Goal: Task Accomplishment & Management: Complete application form

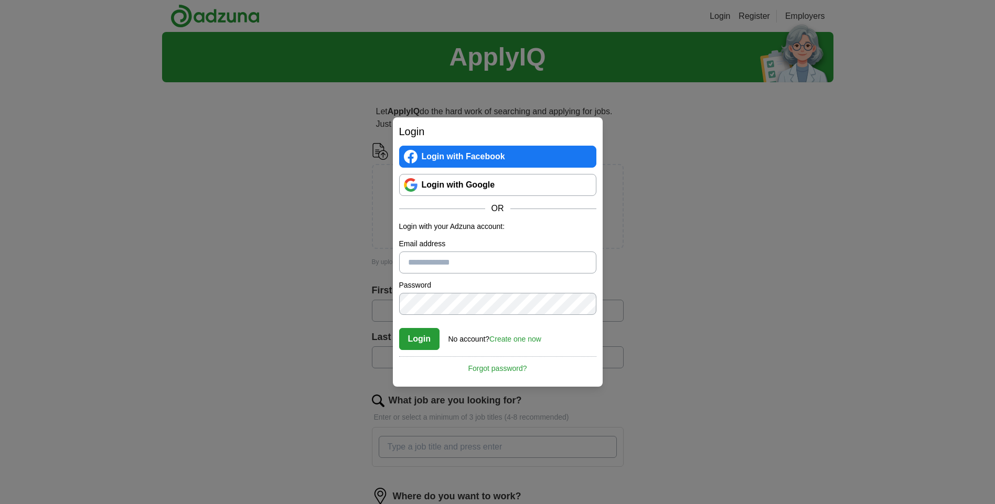
click at [438, 263] on input "Email address" at bounding box center [497, 263] width 197 height 22
type input "**********"
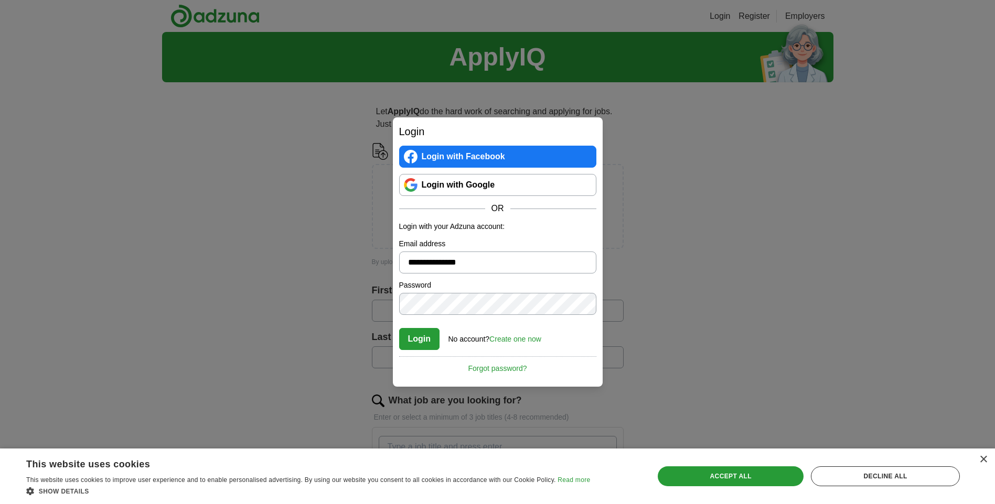
click at [513, 341] on link "Create one now" at bounding box center [515, 339] width 52 height 8
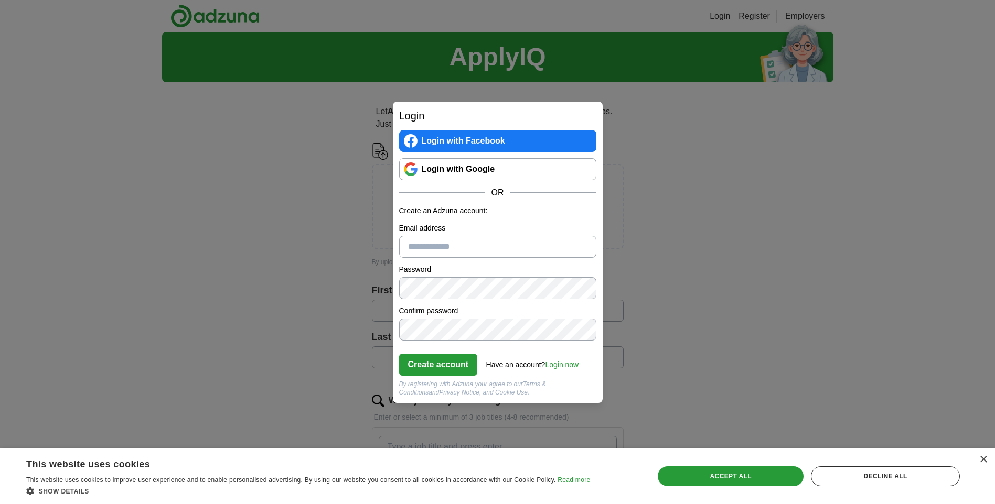
click at [433, 247] on input "Email address" at bounding box center [497, 247] width 197 height 22
click at [436, 136] on link "Login with Facebook" at bounding box center [497, 141] width 197 height 22
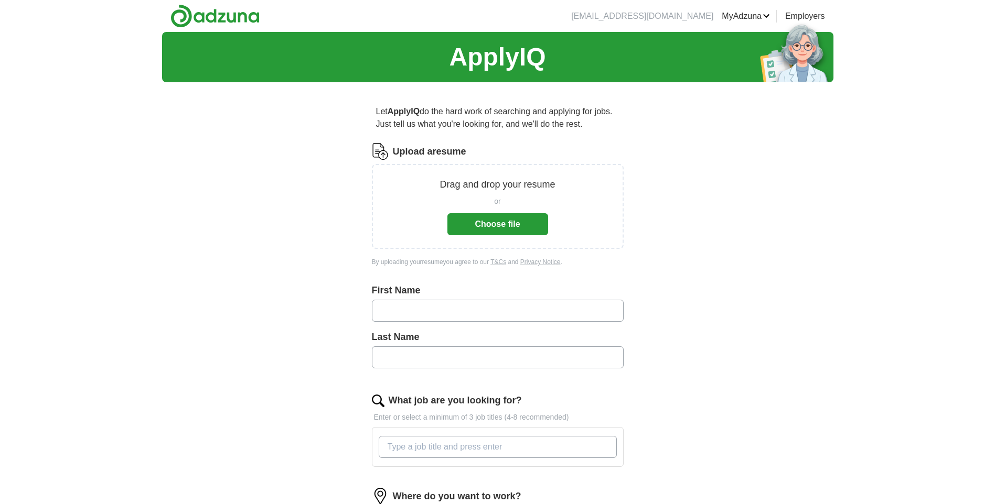
click at [419, 311] on input "text" at bounding box center [498, 311] width 252 height 22
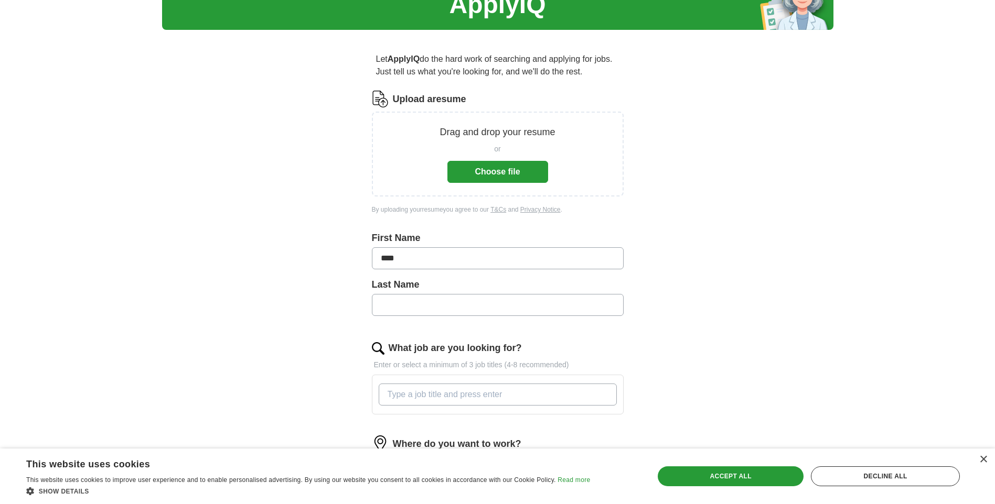
type input "****"
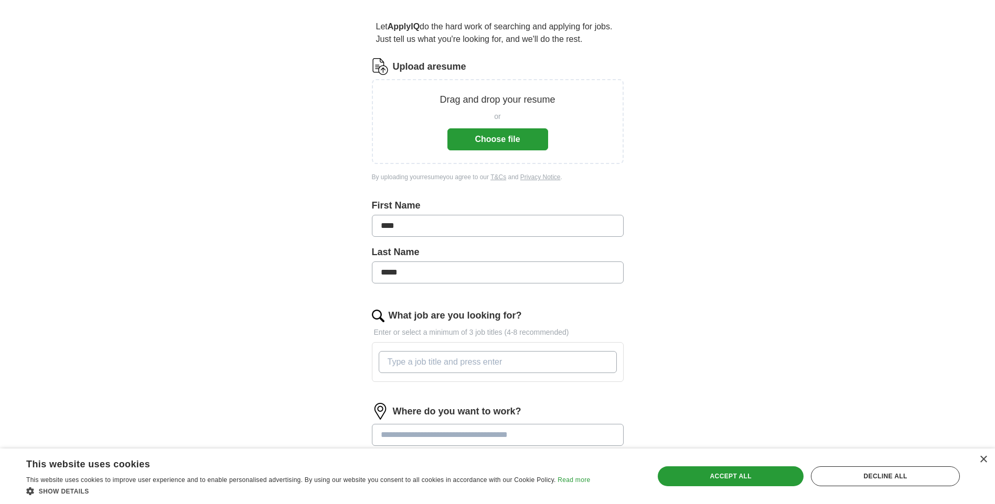
scroll to position [157, 0]
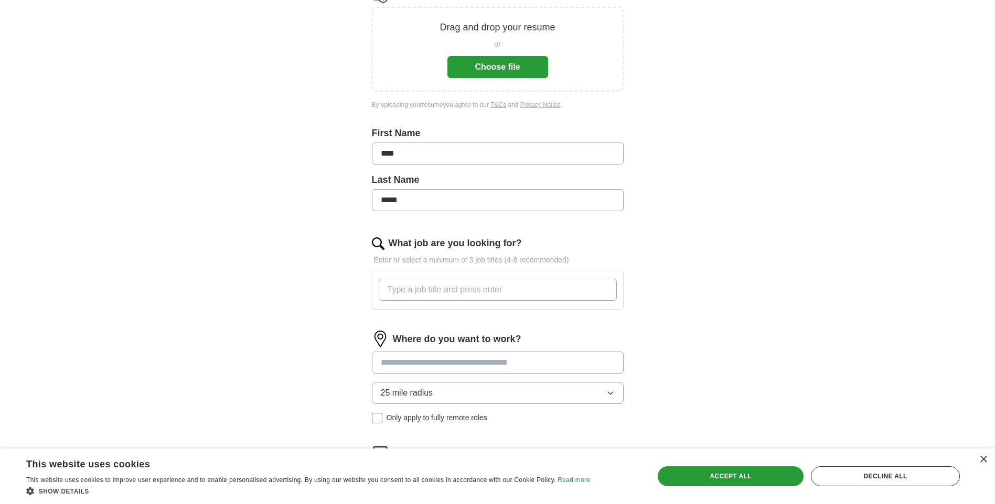
type input "*****"
click at [429, 283] on input "What job are you looking for?" at bounding box center [498, 290] width 238 height 22
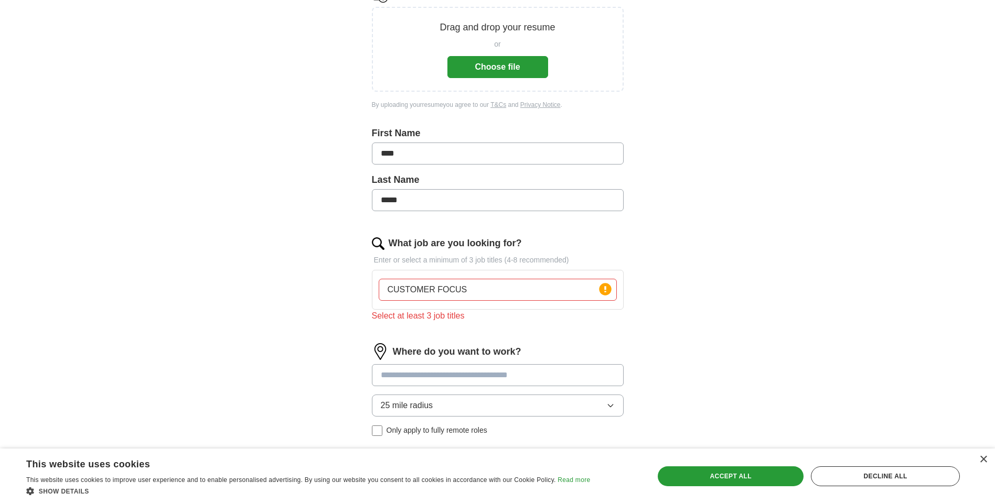
click at [413, 362] on div "Where do you want to work? 25 mile radius Only apply to fully remote roles" at bounding box center [498, 393] width 252 height 101
click at [478, 285] on input "CUSTOMER FOCUS" at bounding box center [498, 290] width 238 height 22
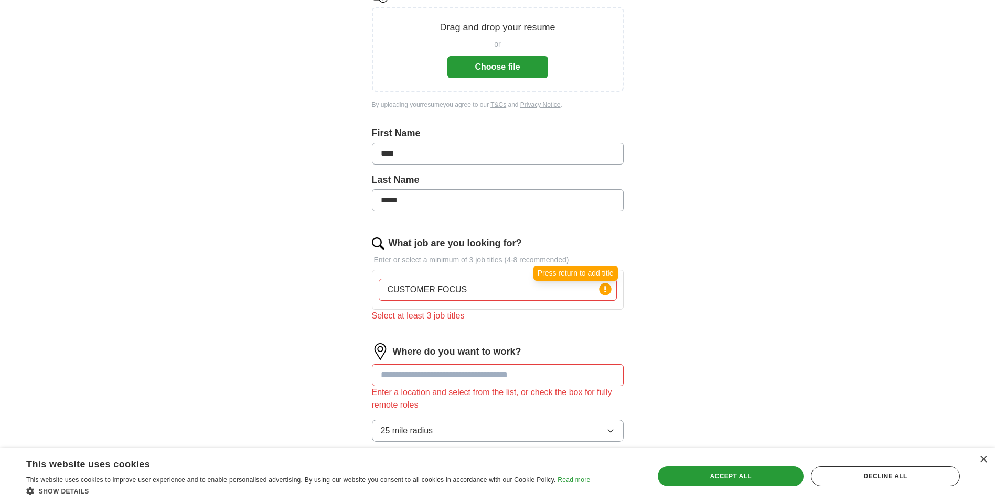
click at [608, 289] on circle at bounding box center [605, 289] width 12 height 12
click at [480, 291] on input "CUSTOMER FOCUS" at bounding box center [498, 290] width 238 height 22
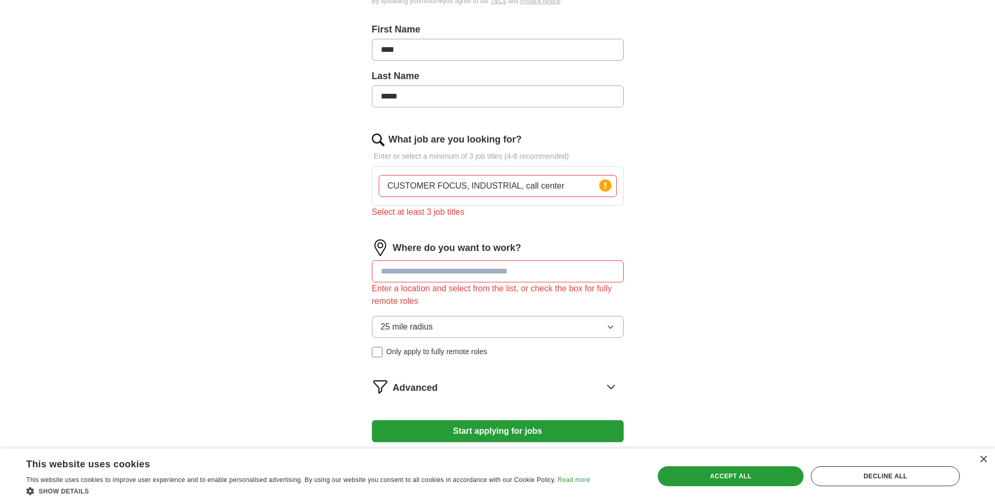
scroll to position [262, 0]
type input "CUSTOMER FOCUS, INDUSTRIAL, call center"
click at [473, 267] on input at bounding box center [498, 271] width 252 height 22
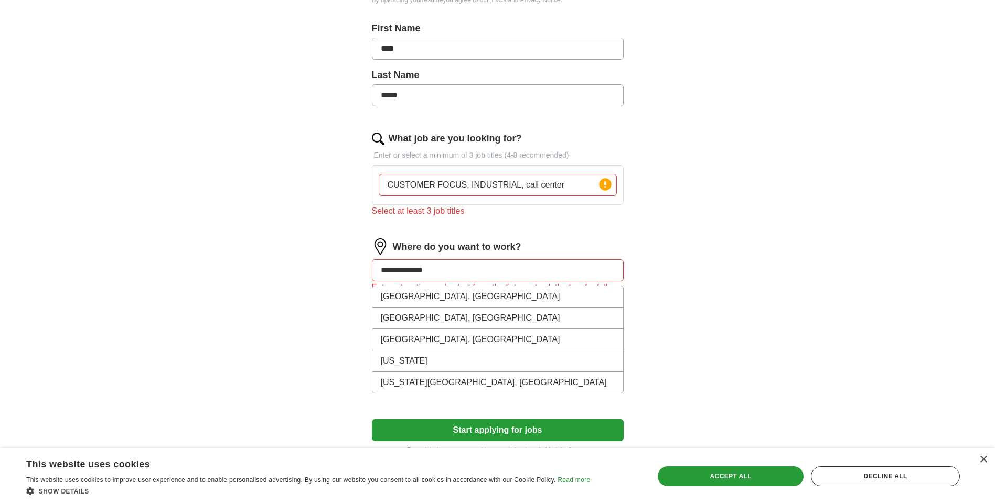
type input "**********"
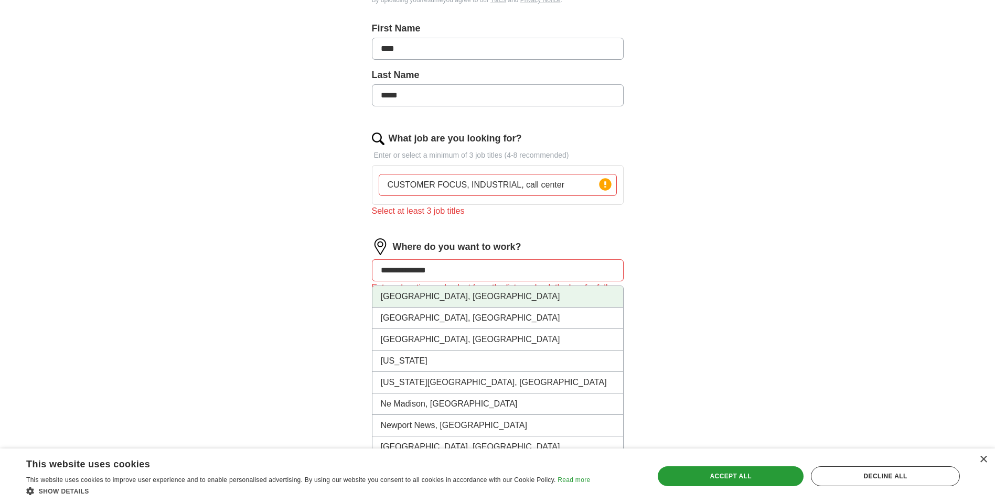
click at [408, 297] on li "[GEOGRAPHIC_DATA], [GEOGRAPHIC_DATA]" at bounding box center [497, 296] width 251 height 21
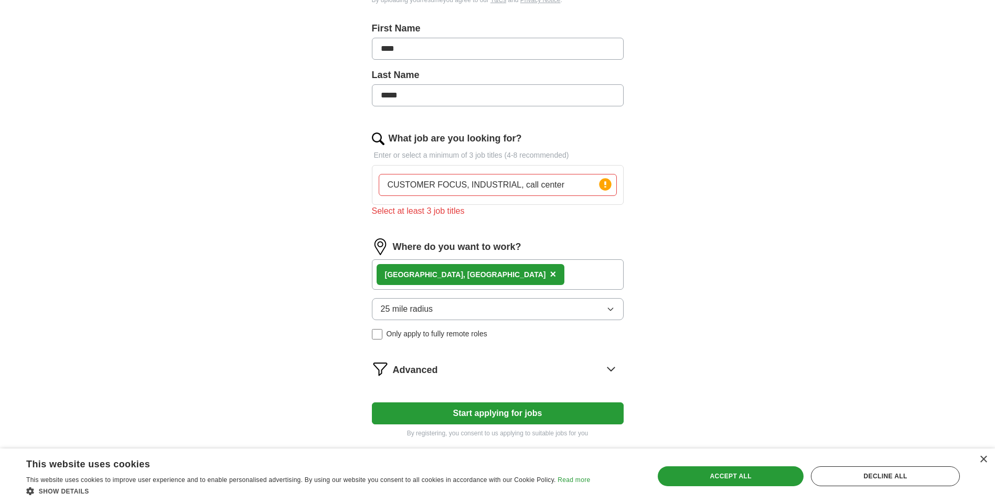
click at [607, 308] on icon "button" at bounding box center [610, 309] width 8 height 8
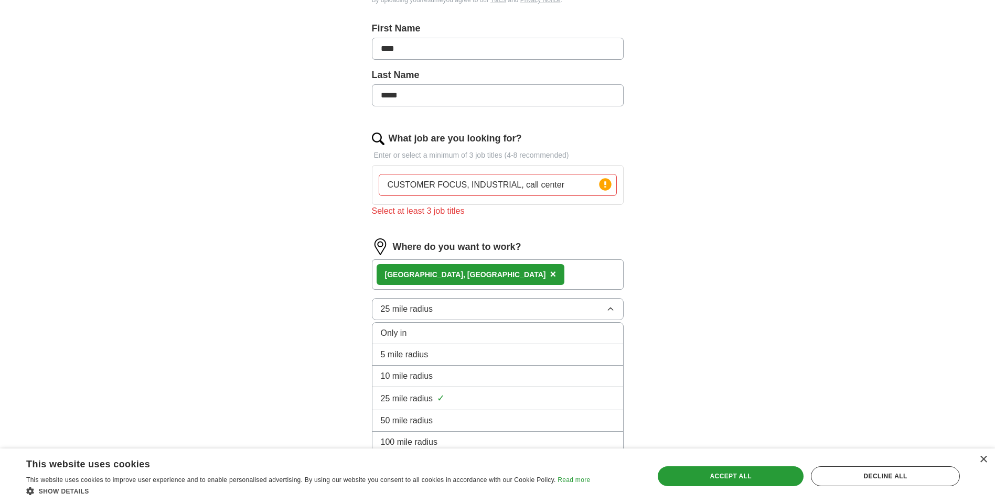
click at [420, 374] on span "10 mile radius" at bounding box center [407, 376] width 52 height 13
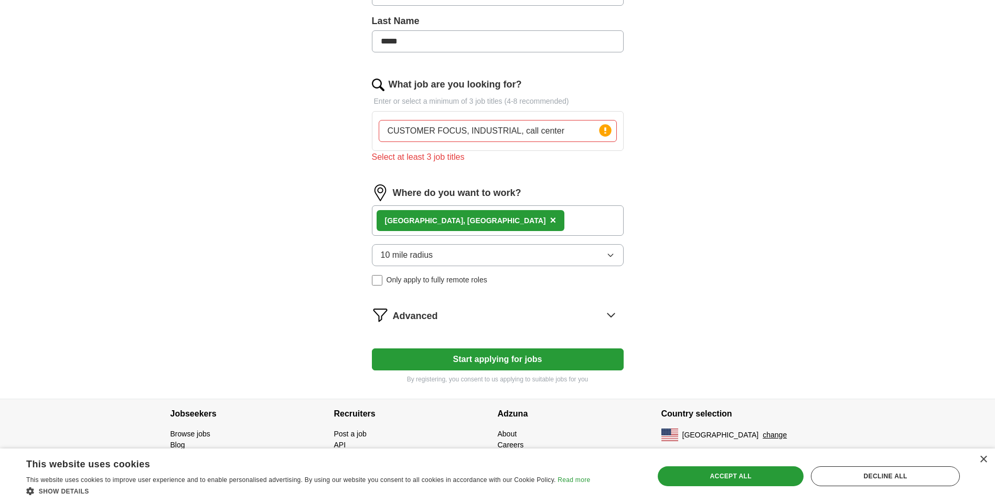
scroll to position [317, 0]
click at [457, 360] on button "Start applying for jobs" at bounding box center [498, 359] width 252 height 22
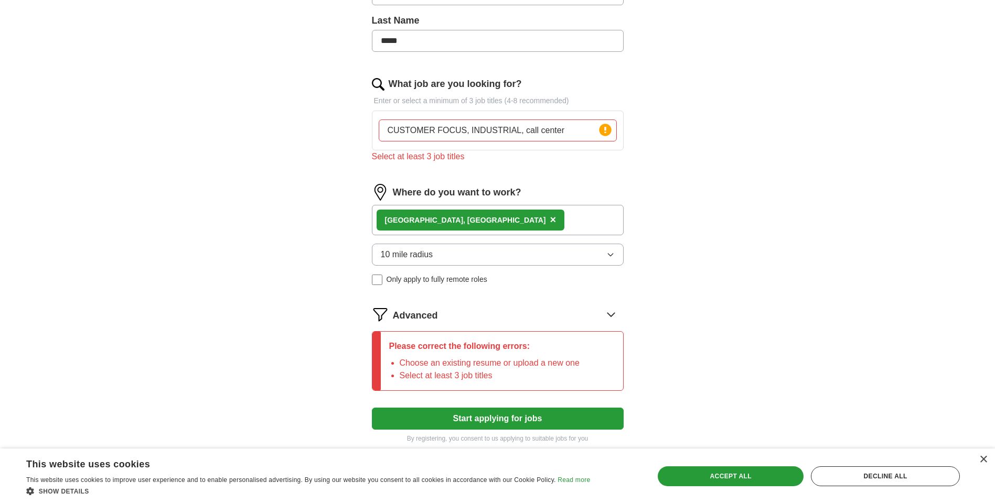
click at [467, 127] on input "CUSTOMER FOCUS, INDUSTRIAL, call center" at bounding box center [498, 131] width 238 height 22
type input "CUSTOMER care, INDUSTRIAL, call center"
click at [611, 130] on circle at bounding box center [605, 130] width 12 height 12
click at [607, 130] on circle at bounding box center [605, 130] width 12 height 12
click at [604, 130] on icon at bounding box center [605, 130] width 2 height 6
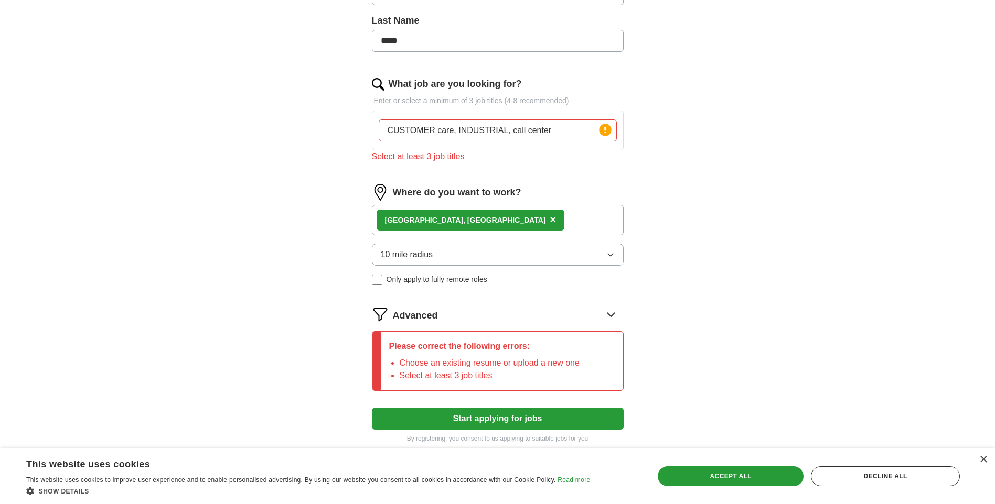
click at [433, 411] on button "Start applying for jobs" at bounding box center [498, 419] width 252 height 22
drag, startPoint x: 564, startPoint y: 132, endPoint x: 261, endPoint y: 167, distance: 305.1
click at [261, 167] on div "ApplyIQ Let ApplyIQ do the hard work of searching and applying for jobs. Just t…" at bounding box center [497, 81] width 671 height 756
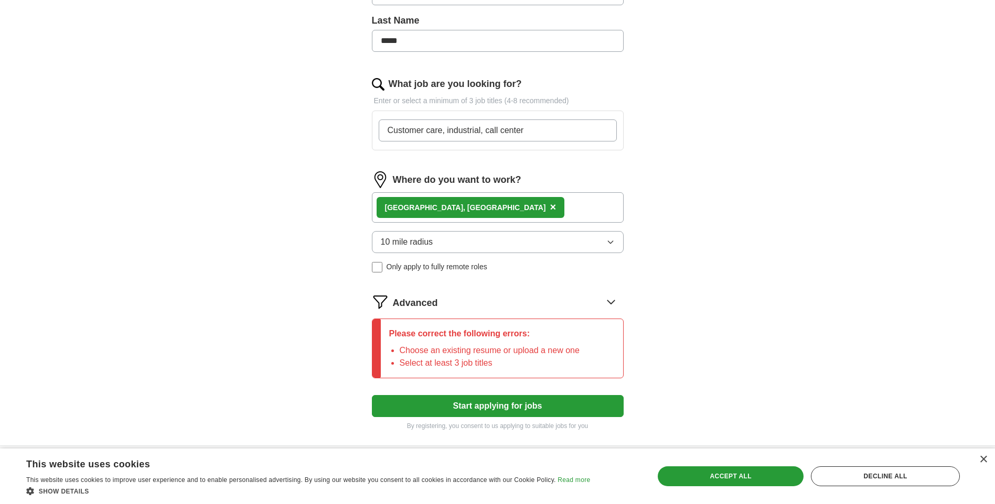
click at [500, 402] on form "Upload a resume Drag and drop your resume or Choose file By uploading your resu…" at bounding box center [498, 122] width 252 height 617
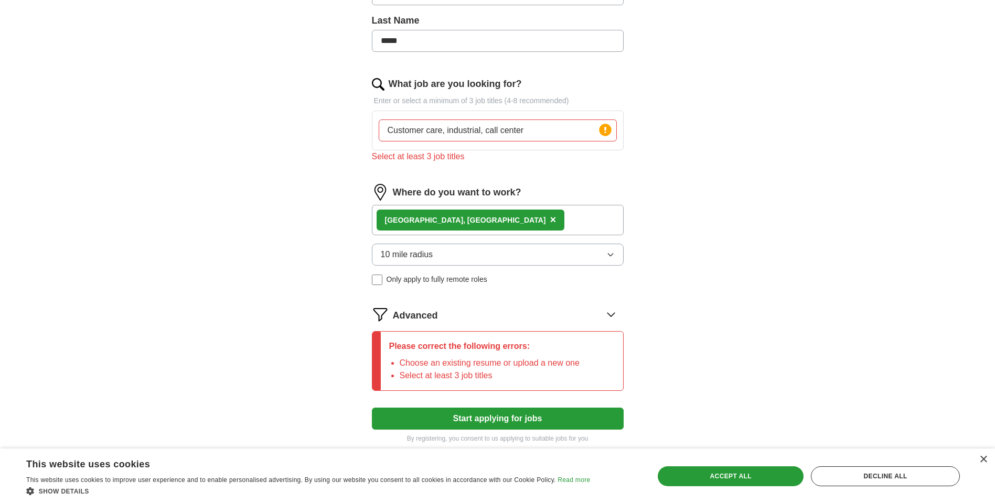
drag, startPoint x: 545, startPoint y: 130, endPoint x: 211, endPoint y: 130, distance: 334.0
click at [211, 130] on div "ApplyIQ Let ApplyIQ do the hard work of searching and applying for jobs. Just t…" at bounding box center [497, 81] width 671 height 756
type input "customer service professional, Telemarketer, Factory worker"
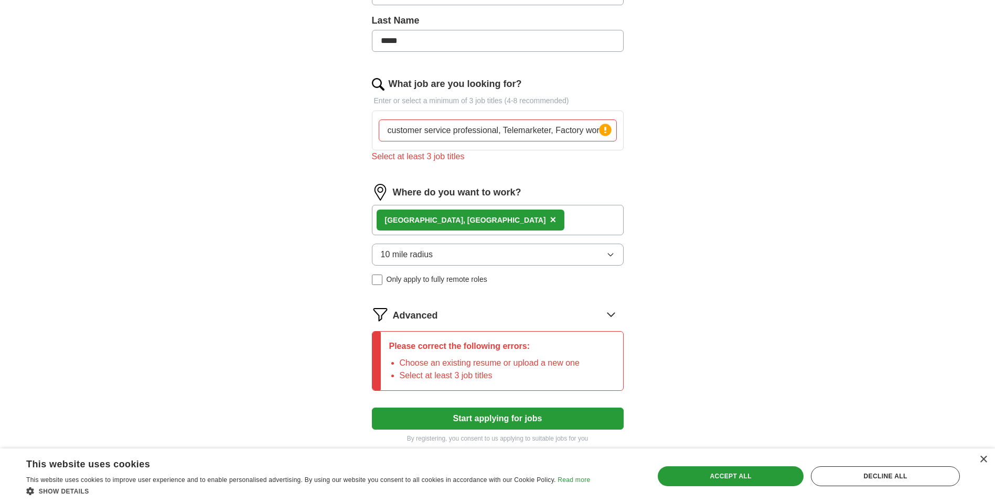
click at [449, 419] on button "Start applying for jobs" at bounding box center [498, 419] width 252 height 22
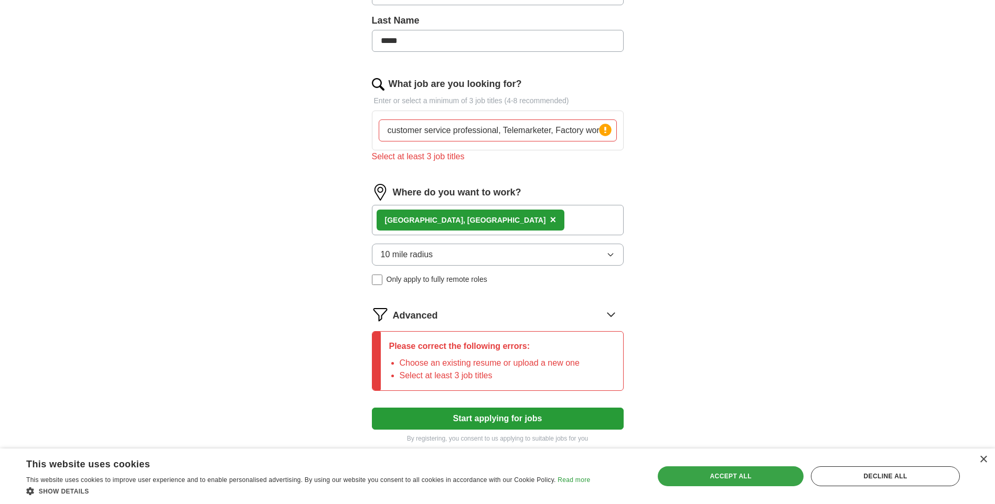
click at [727, 473] on div "Accept all" at bounding box center [730, 477] width 146 height 20
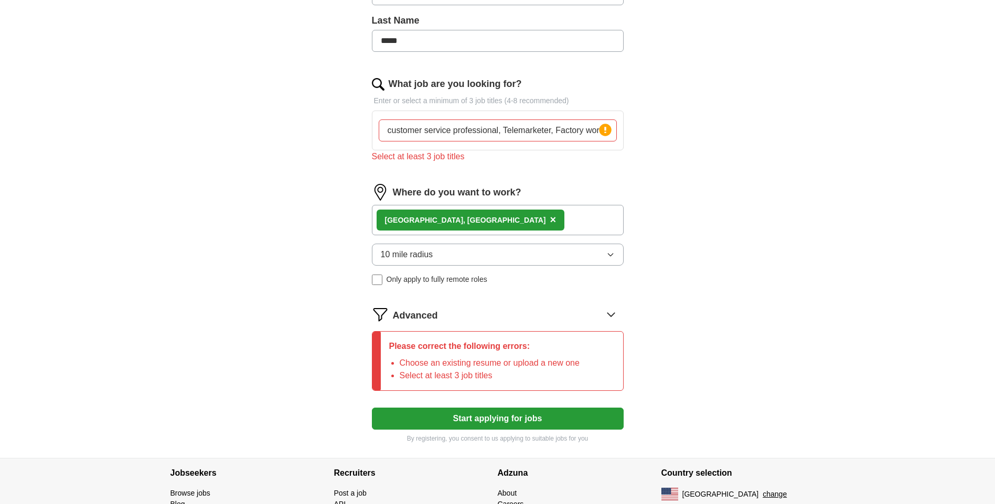
click at [502, 418] on button "Start applying for jobs" at bounding box center [498, 419] width 252 height 22
